Goal: Task Accomplishment & Management: Manage account settings

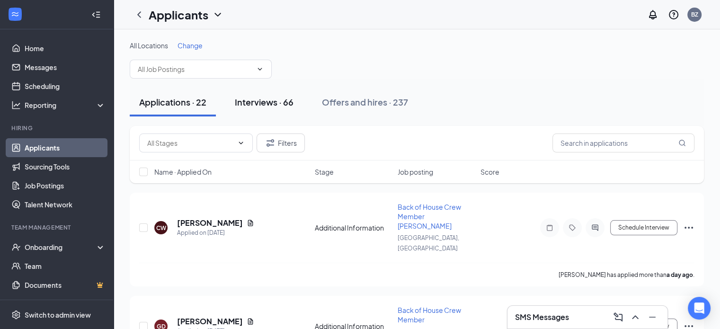
click at [258, 98] on div "Interviews · 66" at bounding box center [264, 102] width 59 height 12
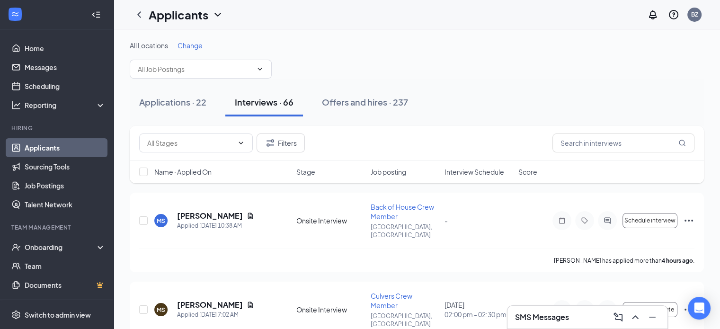
click at [196, 50] on div "Change" at bounding box center [190, 45] width 25 height 9
click at [193, 46] on span "Change" at bounding box center [190, 45] width 25 height 9
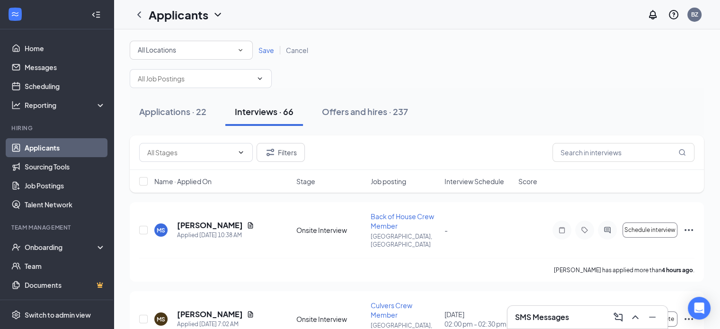
click at [193, 46] on div "All Locations" at bounding box center [191, 50] width 107 height 11
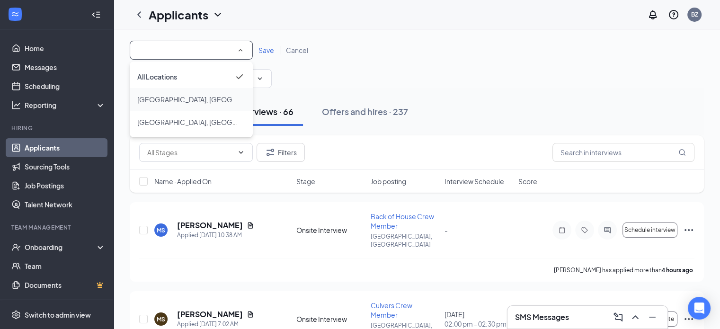
click at [172, 98] on div "[GEOGRAPHIC_DATA], [GEOGRAPHIC_DATA]" at bounding box center [191, 99] width 108 height 11
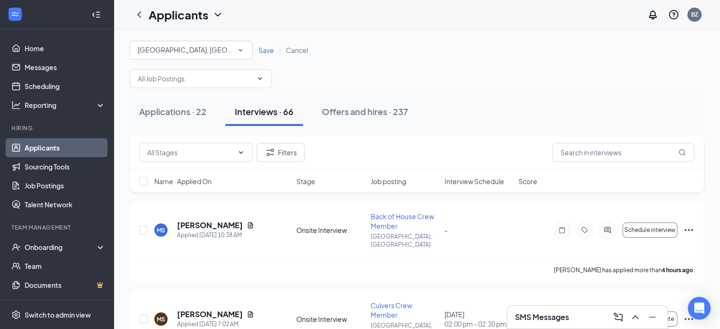
click at [268, 49] on span "Save" at bounding box center [267, 50] width 16 height 9
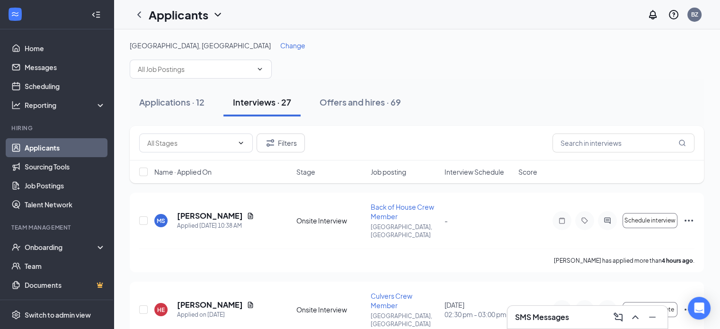
click at [463, 175] on span "Interview Schedule" at bounding box center [475, 171] width 60 height 9
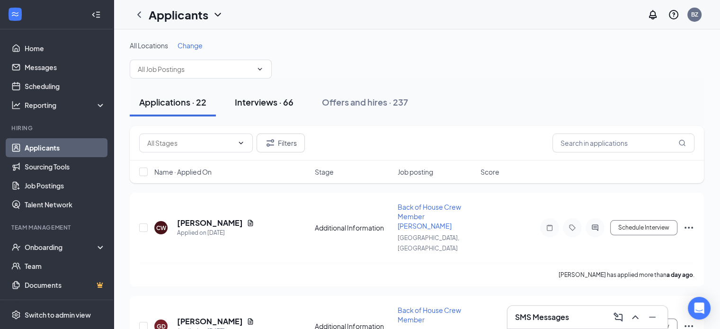
click at [257, 101] on div "Interviews · 66" at bounding box center [264, 102] width 59 height 12
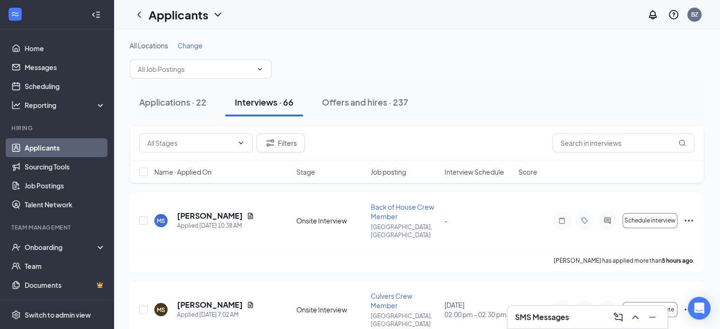
click at [195, 44] on span "Change" at bounding box center [190, 45] width 25 height 9
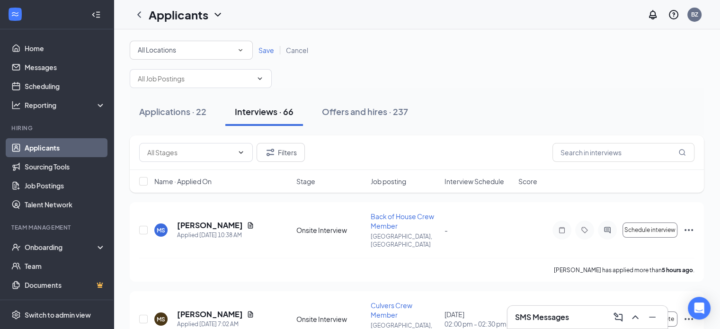
click at [196, 48] on div "All Locations" at bounding box center [191, 50] width 107 height 11
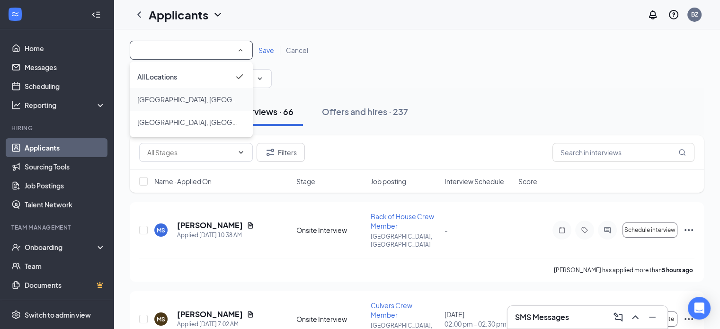
click at [188, 98] on div "[GEOGRAPHIC_DATA], [GEOGRAPHIC_DATA]" at bounding box center [191, 99] width 108 height 11
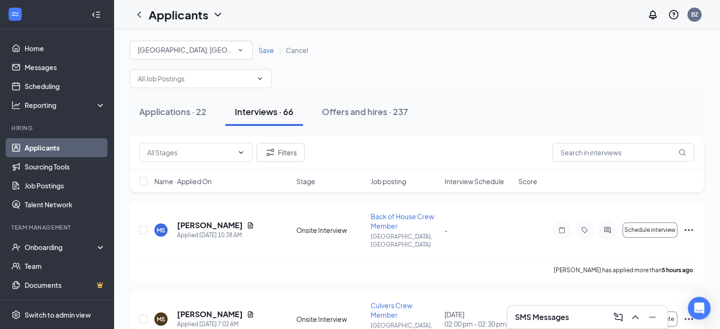
click at [273, 49] on span "Save" at bounding box center [267, 50] width 16 height 9
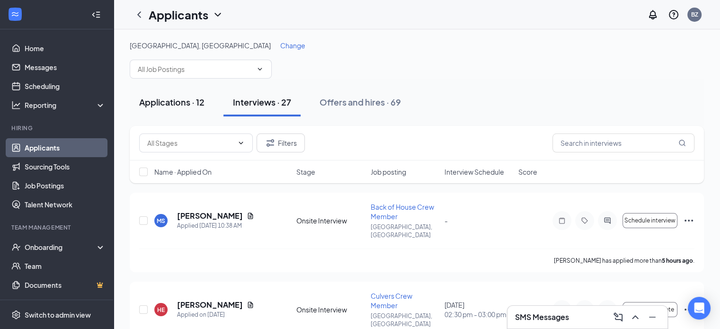
click at [195, 98] on div "Applications · 12" at bounding box center [171, 102] width 65 height 12
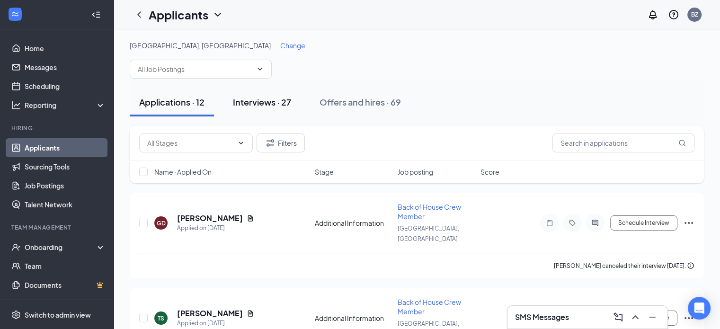
click at [262, 103] on div "Interviews · 27" at bounding box center [262, 102] width 58 height 12
